Goal: Task Accomplishment & Management: Manage account settings

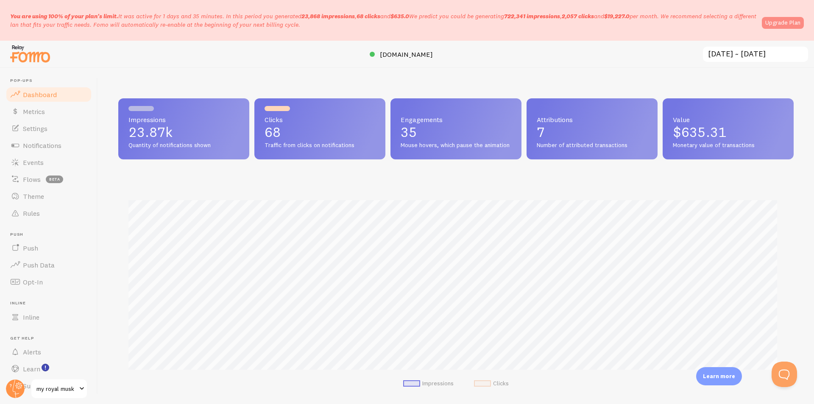
click at [767, 27] on link "Upgrade Plan" at bounding box center [783, 23] width 42 height 12
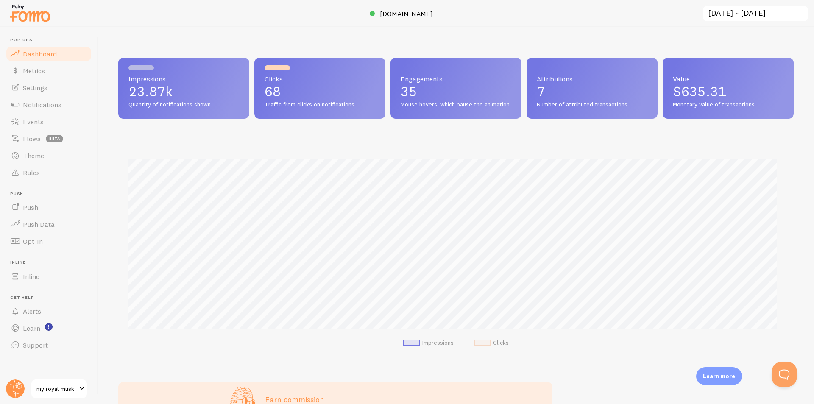
click at [620, 105] on span "Number of attributed transactions" at bounding box center [592, 105] width 111 height 8
